Goal: Transaction & Acquisition: Purchase product/service

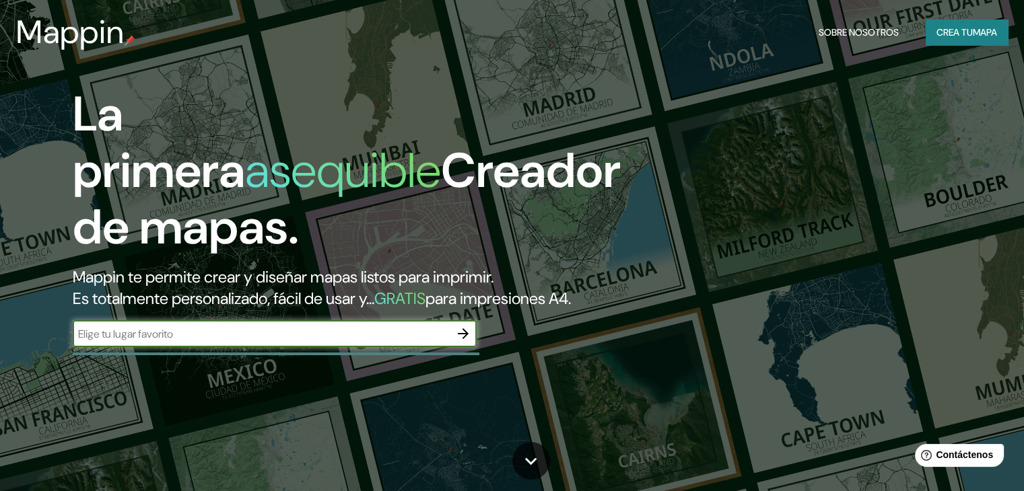
click at [224, 342] on input "text" at bounding box center [261, 333] width 377 height 15
type input "ixtlan del rio"
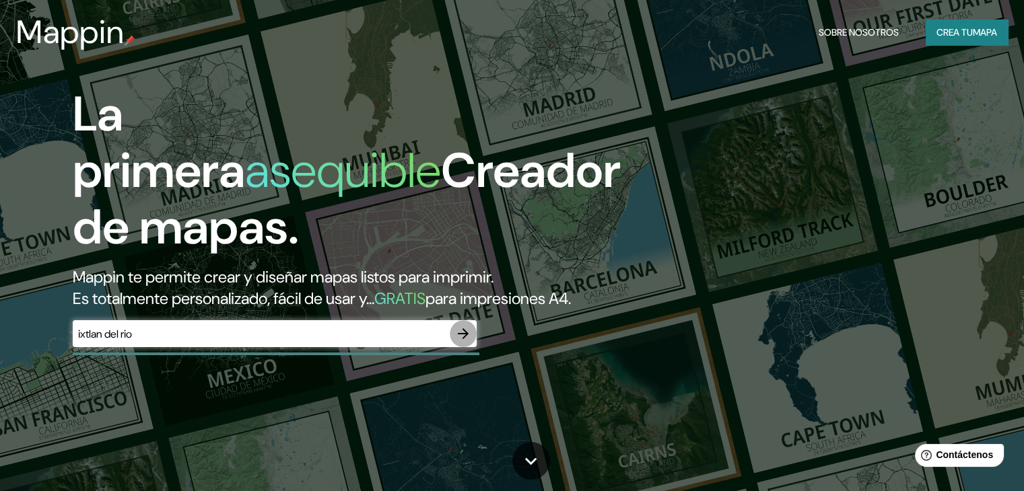
click at [464, 339] on icon "button" at bounding box center [463, 333] width 11 height 11
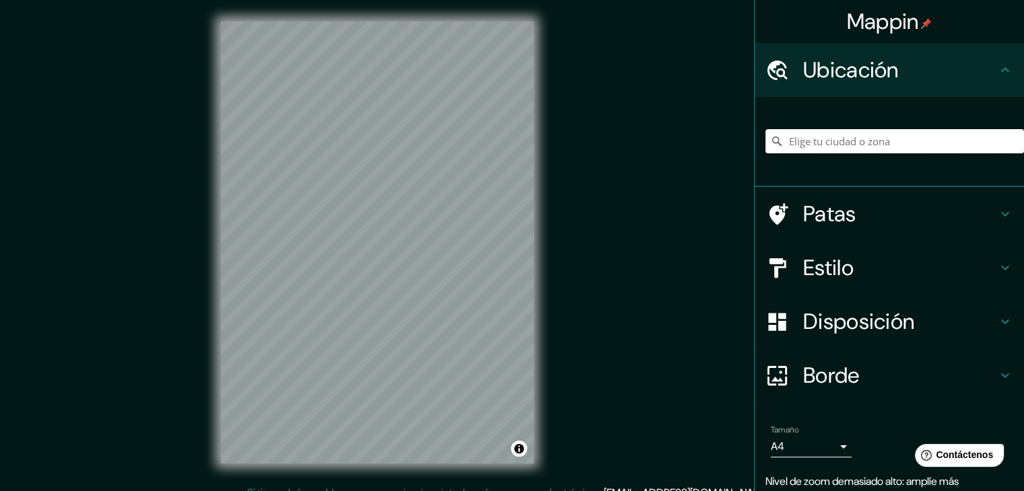
click at [870, 144] on input "Elige tu ciudad o zona" at bounding box center [894, 141] width 258 height 24
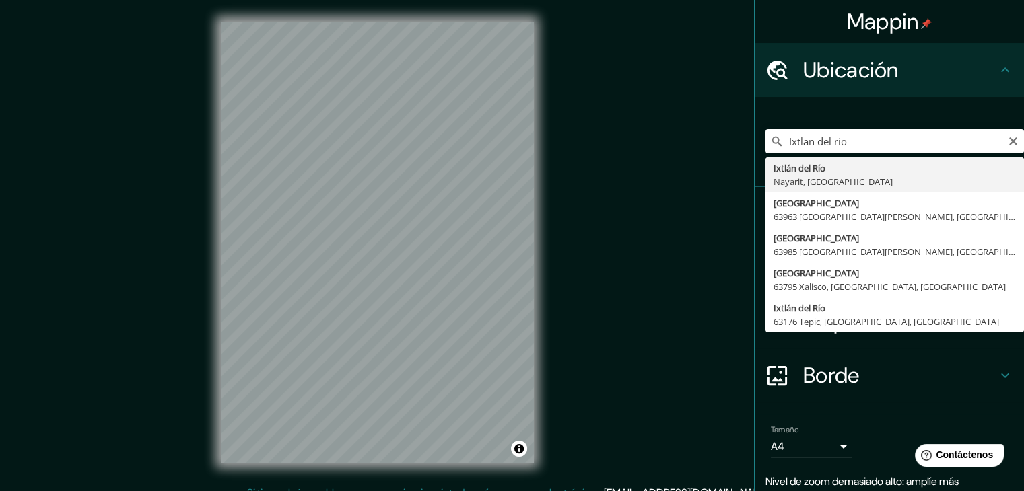
type input "Ixtlán del Río, [GEOGRAPHIC_DATA], [GEOGRAPHIC_DATA]"
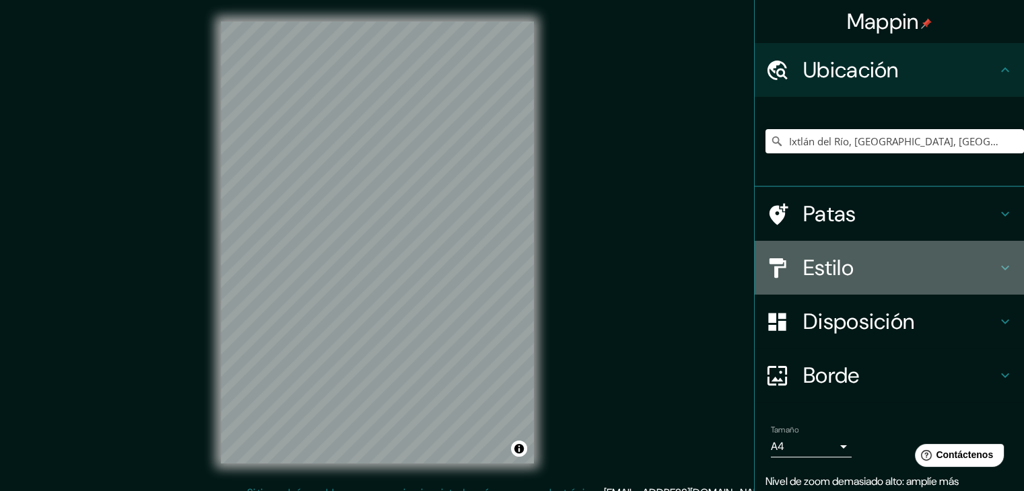
click at [842, 259] on font "Estilo" at bounding box center [828, 268] width 50 height 28
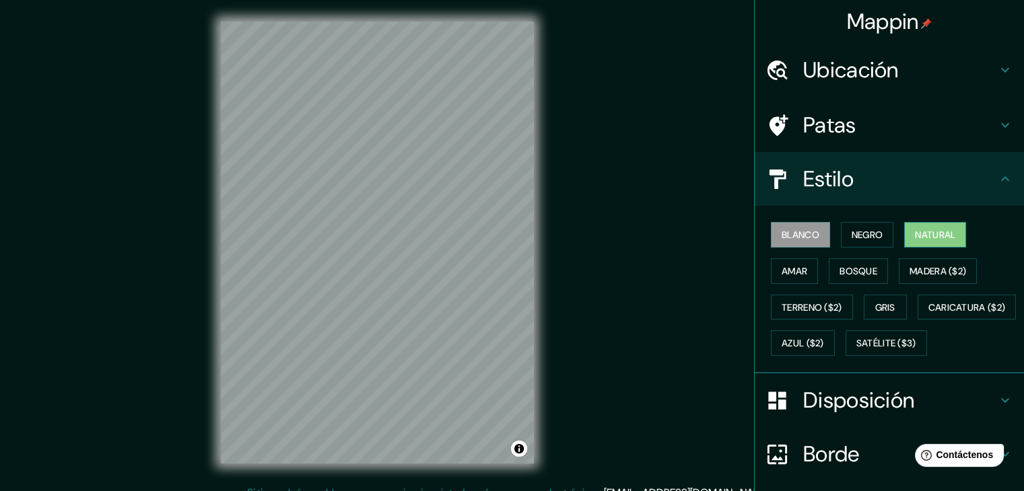
click at [940, 224] on button "Natural" at bounding box center [935, 235] width 62 height 26
click at [856, 350] on font "Satélite ($3)" at bounding box center [886, 344] width 60 height 12
click at [935, 227] on font "Natural" at bounding box center [935, 234] width 40 height 17
click at [847, 69] on font "Ubicación" at bounding box center [851, 70] width 96 height 28
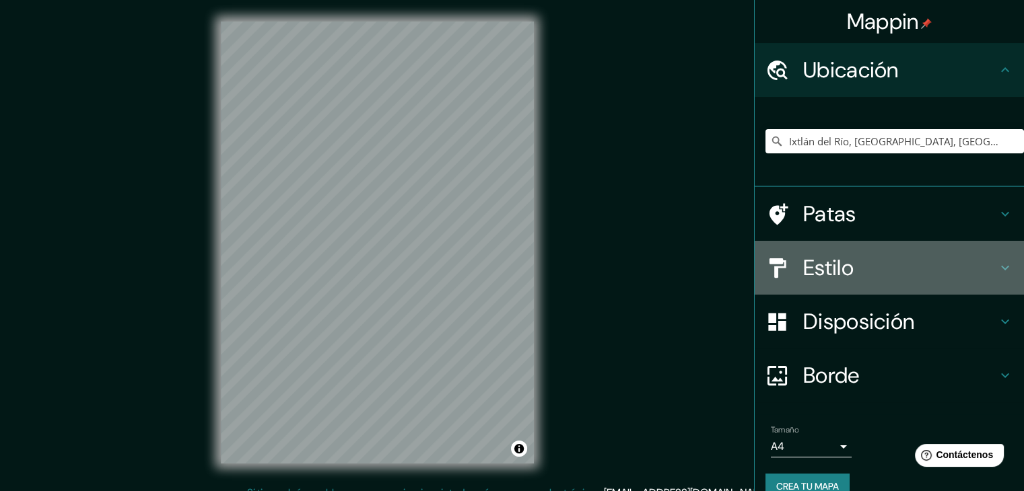
click at [826, 259] on font "Estilo" at bounding box center [828, 268] width 50 height 28
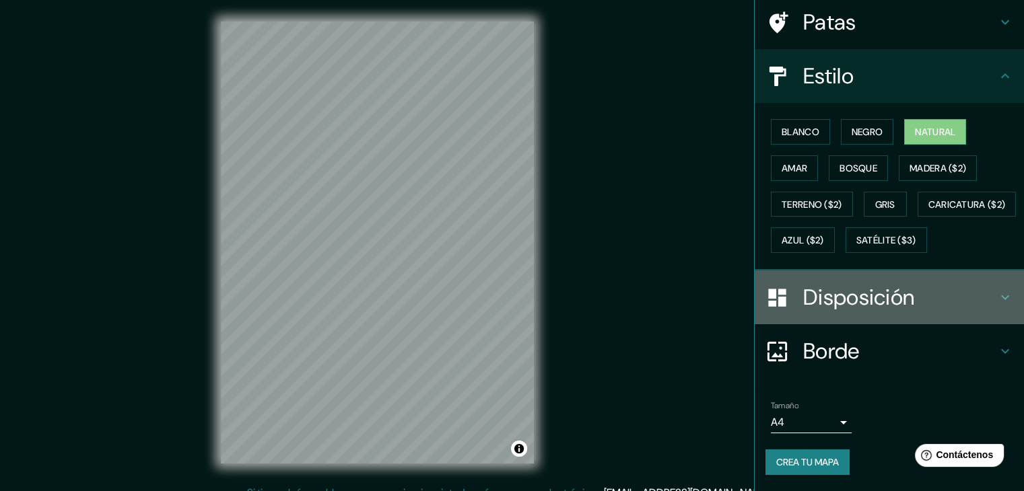
click at [851, 300] on font "Disposición" at bounding box center [858, 297] width 111 height 28
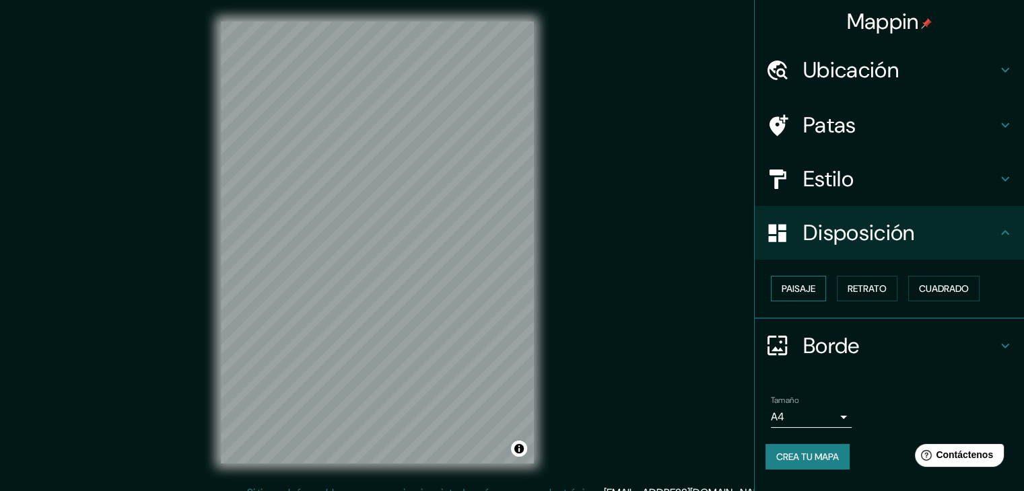
click at [807, 285] on font "Paisaje" at bounding box center [798, 289] width 34 height 12
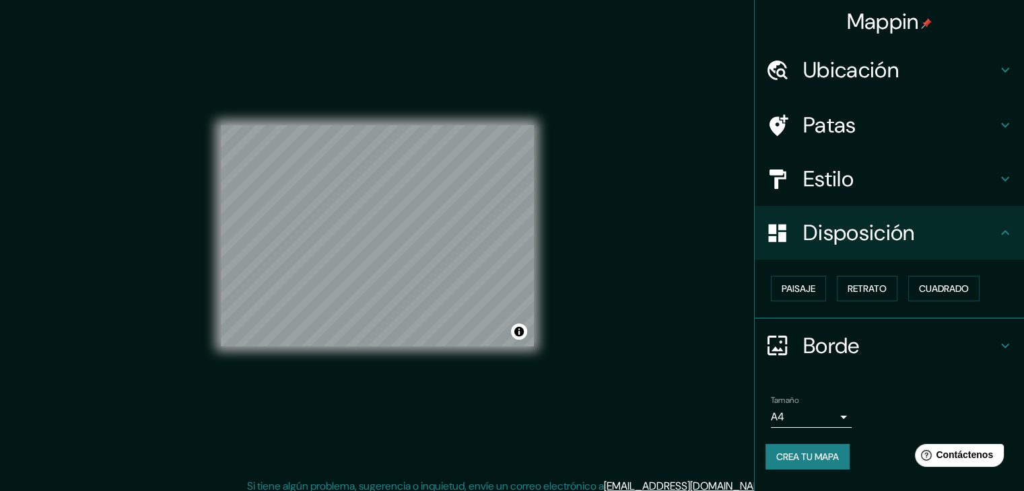
scroll to position [15, 0]
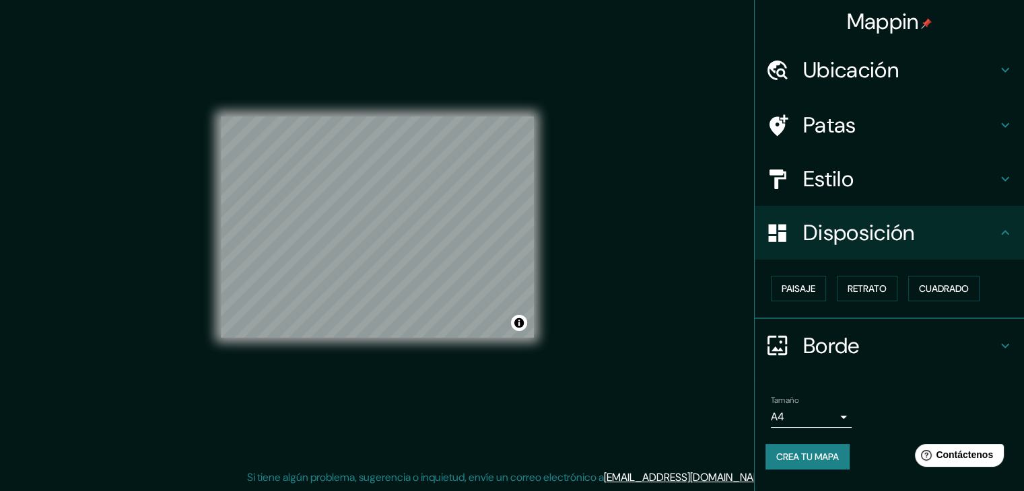
click at [923, 233] on h4 "Disposición" at bounding box center [900, 232] width 194 height 27
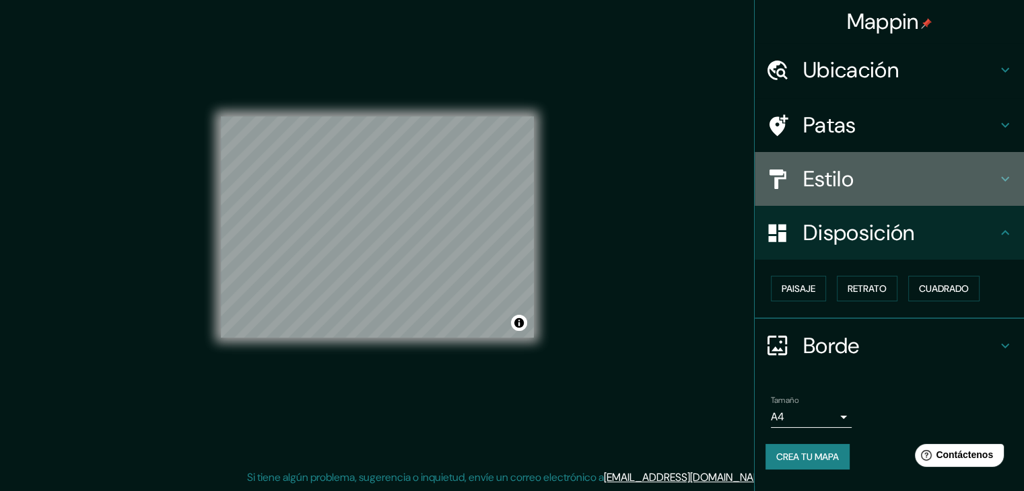
click at [909, 178] on h4 "Estilo" at bounding box center [900, 179] width 194 height 27
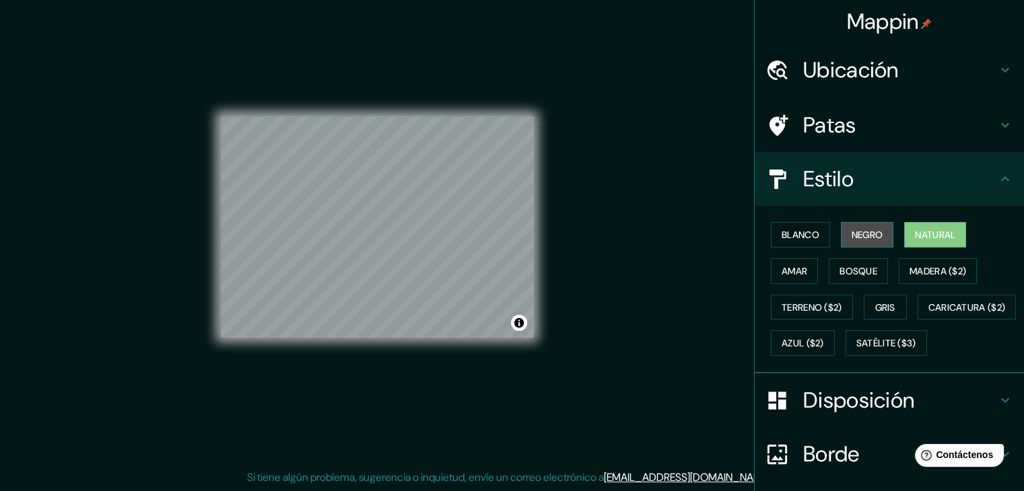
click at [851, 229] on font "Negro" at bounding box center [867, 235] width 32 height 12
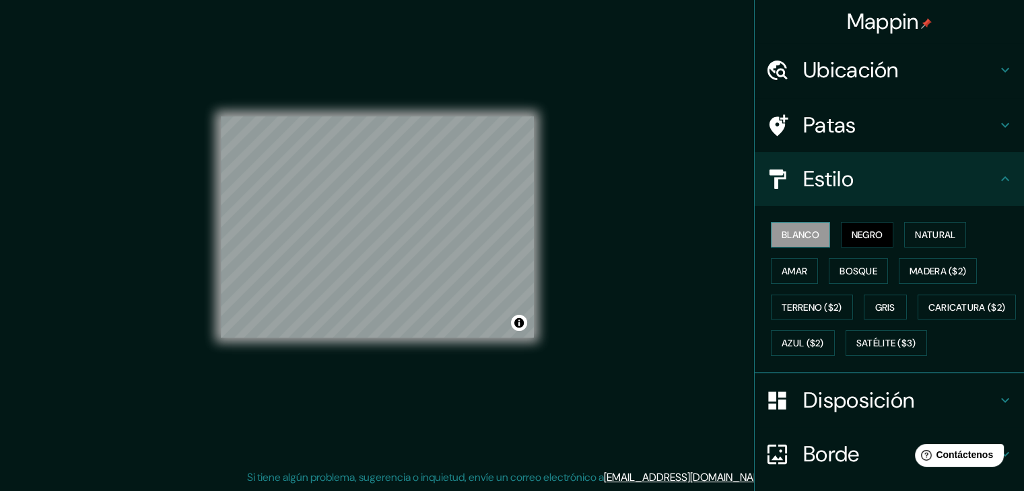
click at [802, 229] on font "Blanco" at bounding box center [800, 235] width 38 height 12
click at [915, 234] on font "Natural" at bounding box center [935, 235] width 40 height 12
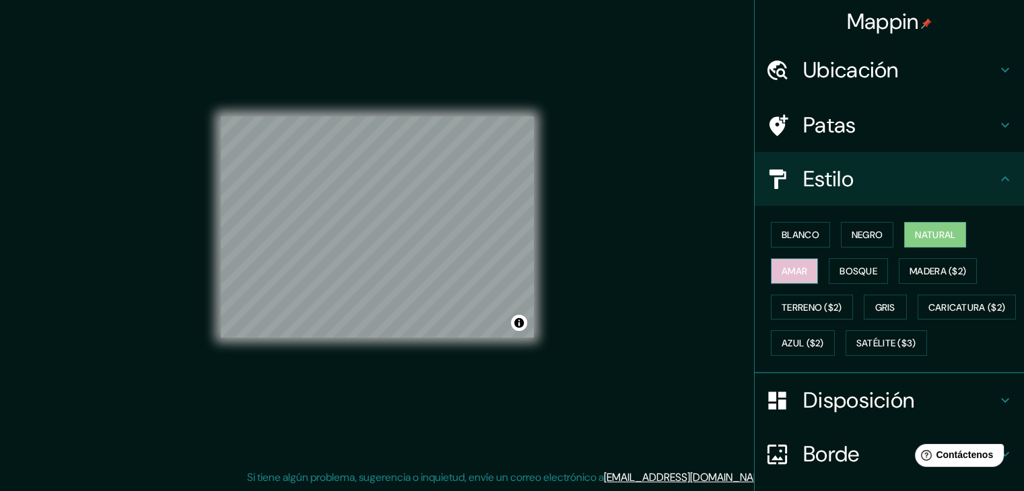
click at [797, 265] on font "Amar" at bounding box center [794, 271] width 26 height 12
click at [860, 270] on font "Bosque" at bounding box center [858, 271] width 38 height 12
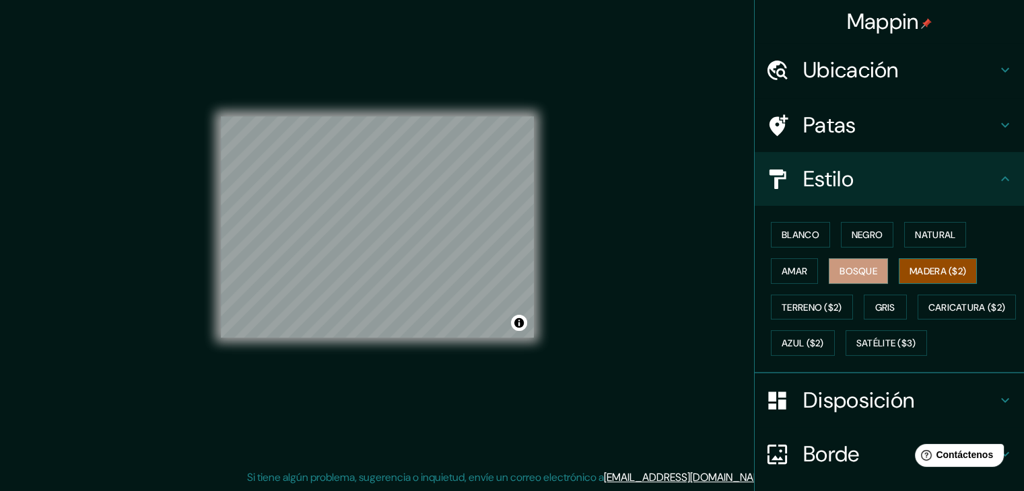
click at [923, 273] on font "Madera ($2)" at bounding box center [937, 271] width 57 height 12
click at [797, 308] on font "Terreno ($2)" at bounding box center [811, 308] width 61 height 12
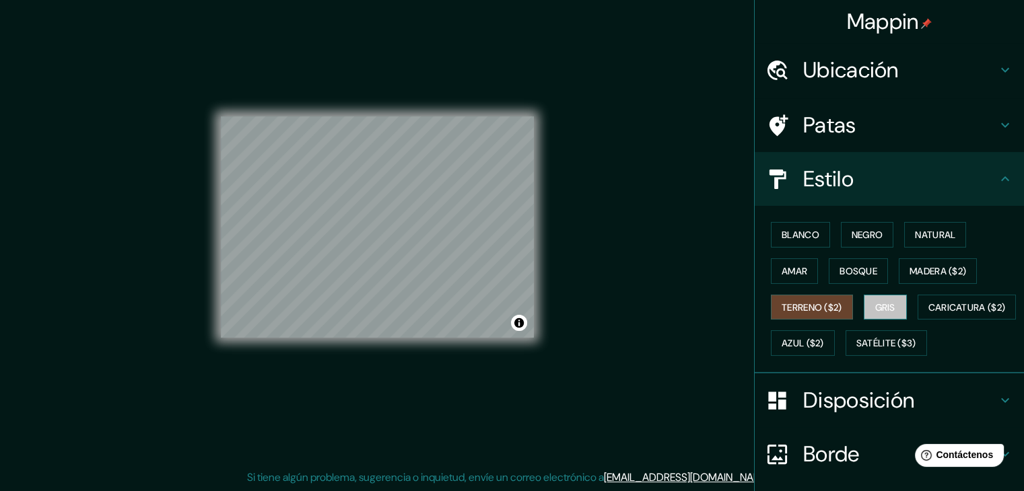
click at [881, 305] on font "Gris" at bounding box center [885, 308] width 20 height 12
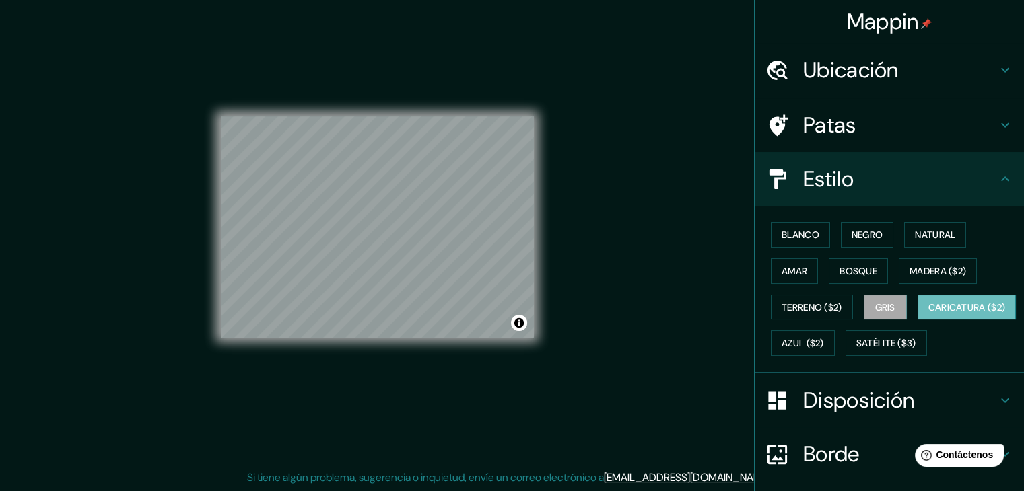
click at [928, 314] on font "Caricatura ($2)" at bounding box center [966, 308] width 77 height 12
click at [824, 338] on font "Azul ($2)" at bounding box center [802, 344] width 42 height 12
click at [928, 314] on font "Caricatura ($2)" at bounding box center [966, 308] width 77 height 12
click at [856, 350] on font "Satélite ($3)" at bounding box center [886, 344] width 60 height 12
